Goal: Task Accomplishment & Management: Use online tool/utility

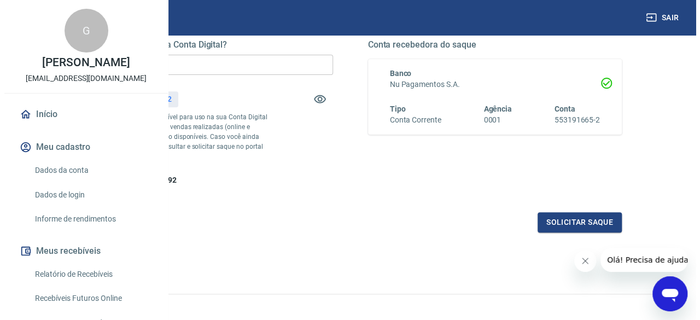
scroll to position [189, 0]
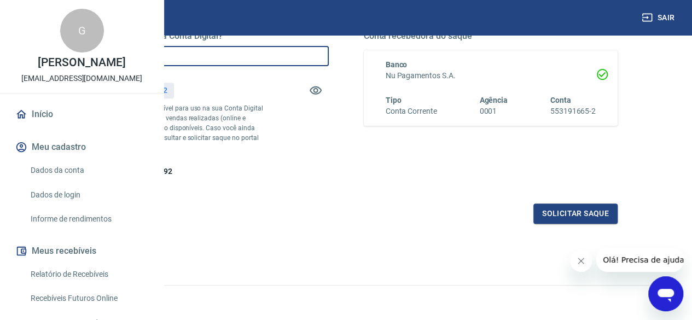
click at [288, 57] on input "R$ 0,00" at bounding box center [201, 56] width 254 height 20
type input "R$ 763,92"
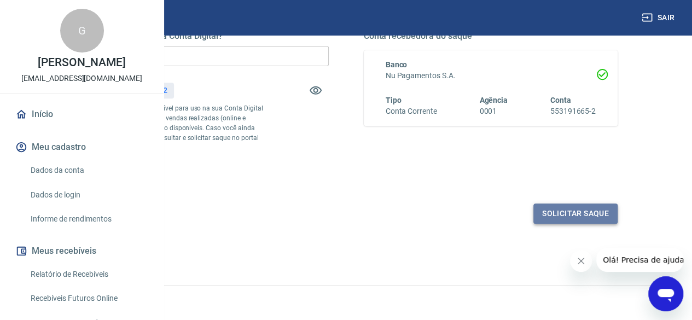
click at [564, 224] on button "Solicitar saque" at bounding box center [575, 213] width 84 height 20
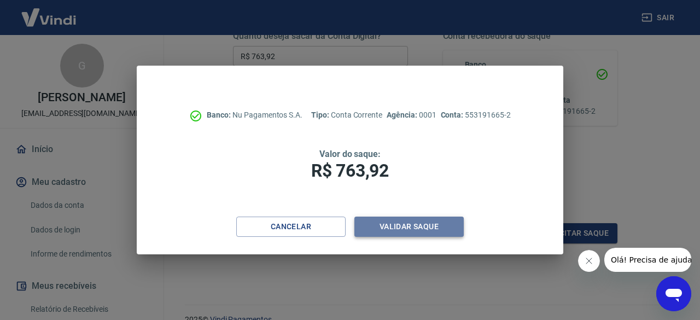
click at [430, 234] on button "Validar saque" at bounding box center [408, 227] width 109 height 20
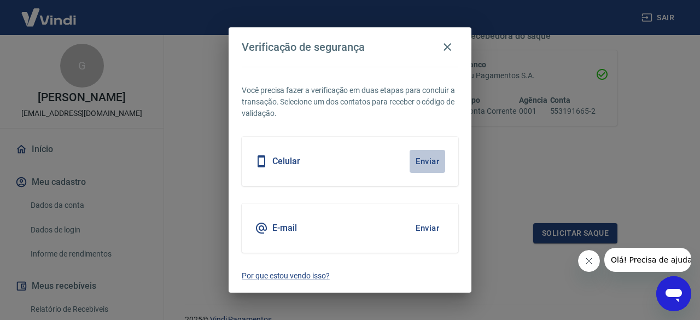
click at [426, 162] on button "Enviar" at bounding box center [428, 161] width 36 height 23
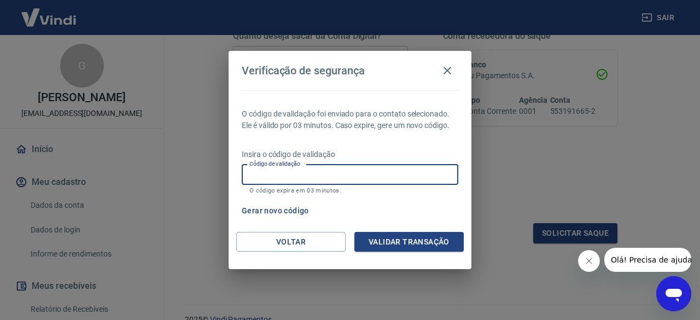
click at [382, 174] on input "Código de validação" at bounding box center [350, 175] width 217 height 20
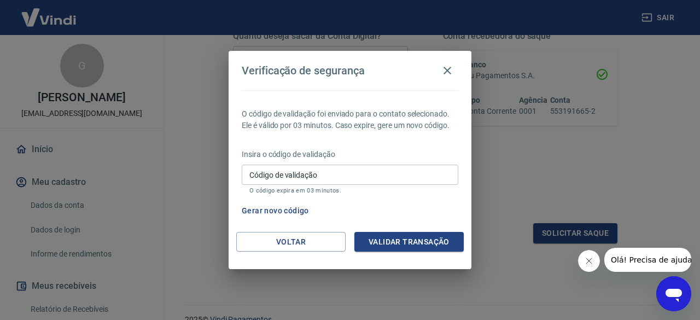
click at [569, 200] on div "Verificação de segurança O código de validação foi enviado para o contato selec…" at bounding box center [350, 160] width 700 height 320
click at [292, 248] on button "Voltar" at bounding box center [290, 242] width 109 height 20
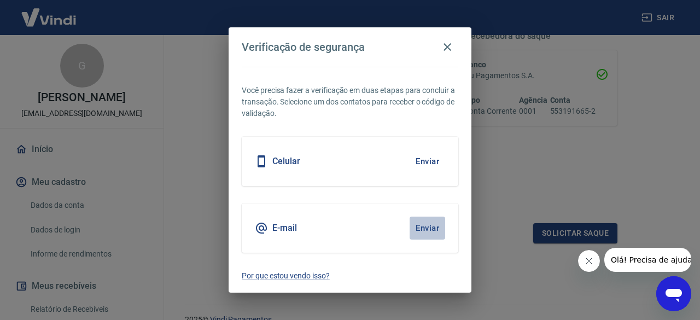
click at [431, 225] on button "Enviar" at bounding box center [428, 228] width 36 height 23
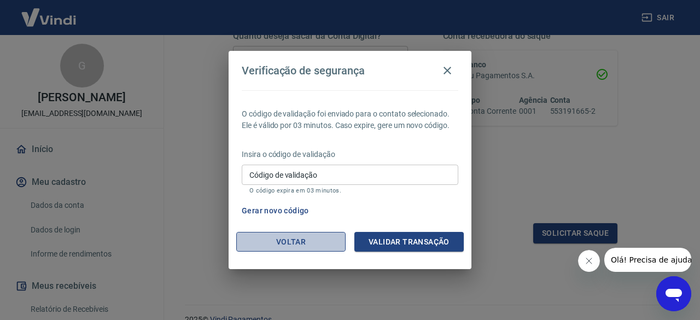
click at [308, 248] on button "Voltar" at bounding box center [290, 242] width 109 height 20
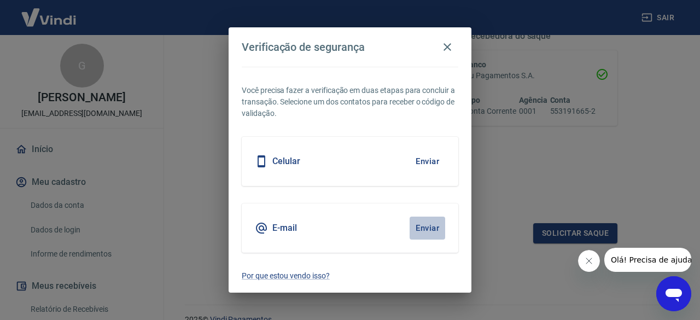
click at [424, 227] on button "Enviar" at bounding box center [428, 228] width 36 height 23
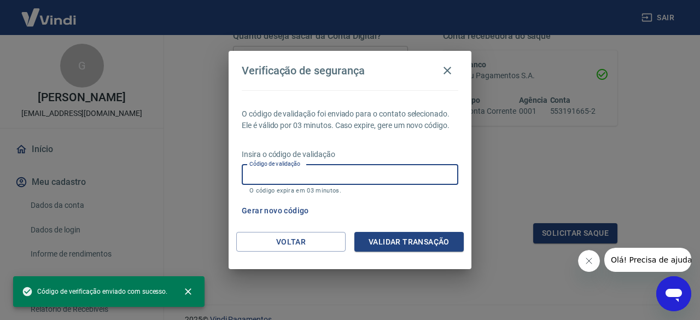
click at [311, 169] on input "Código de validação" at bounding box center [350, 175] width 217 height 20
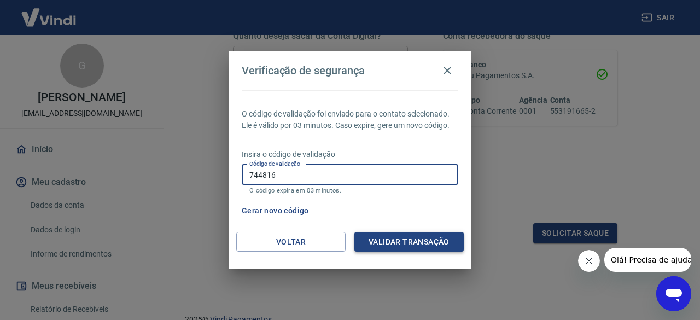
type input "744816"
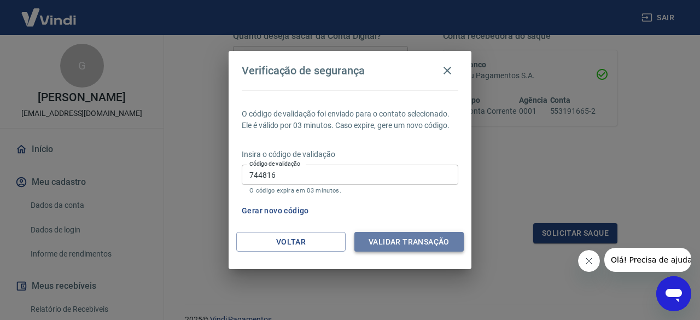
click at [396, 238] on button "Validar transação" at bounding box center [408, 242] width 109 height 20
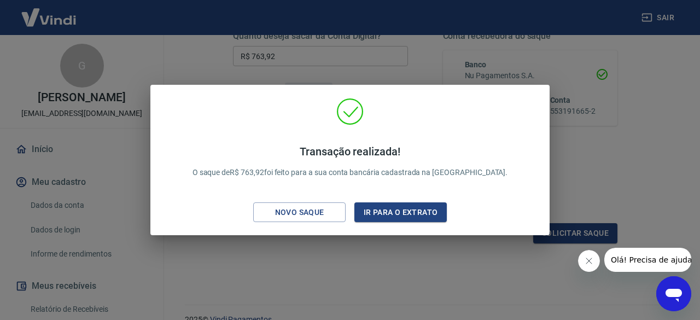
click at [396, 238] on div "Transação realizada! O saque de R$ 763,92 foi feito para a sua conta bancária c…" at bounding box center [350, 160] width 700 height 320
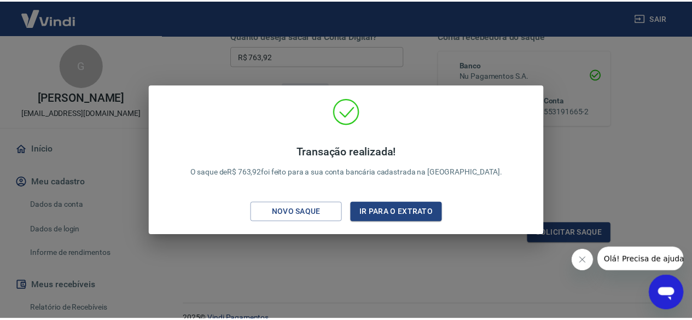
scroll to position [203, 0]
